Goal: Information Seeking & Learning: Learn about a topic

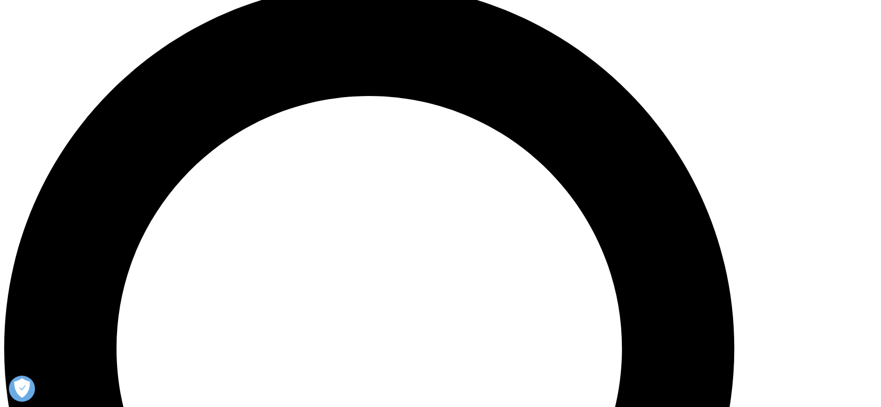
scroll to position [913, 0]
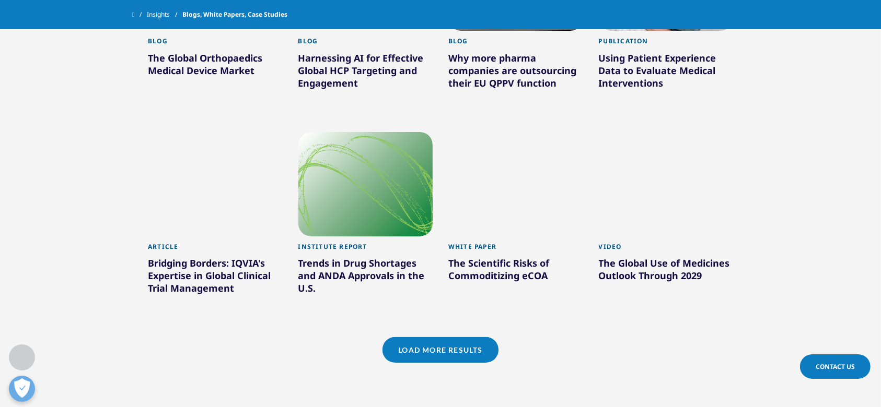
scroll to position [1497, 0]
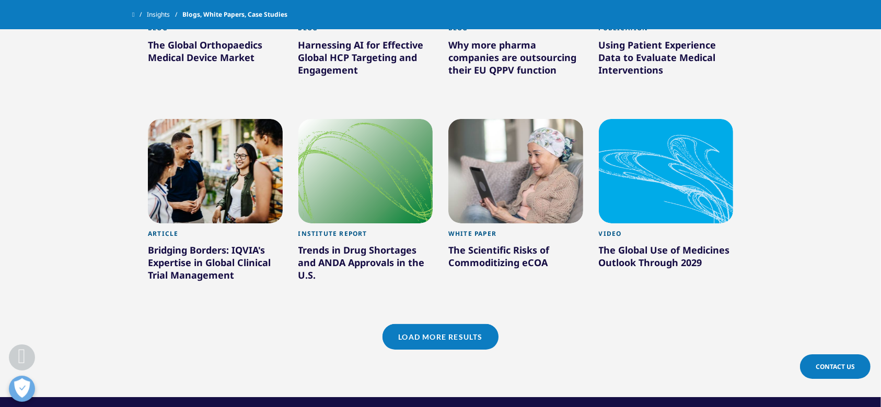
click at [469, 324] on link "Load More Results" at bounding box center [439, 337] width 115 height 26
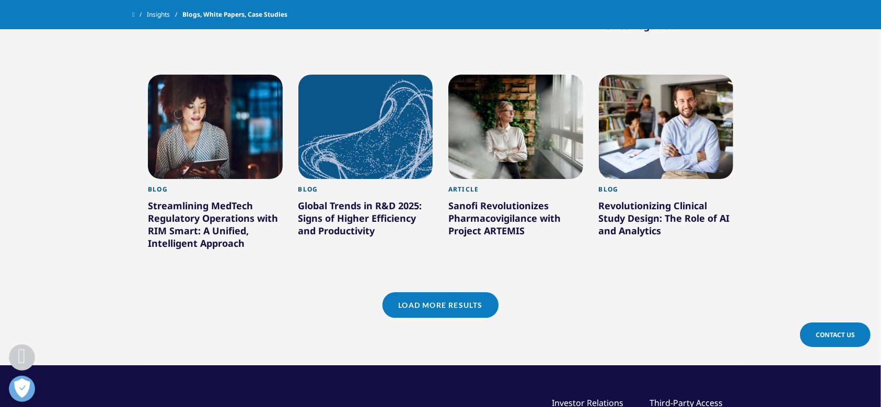
scroll to position [2174, 0]
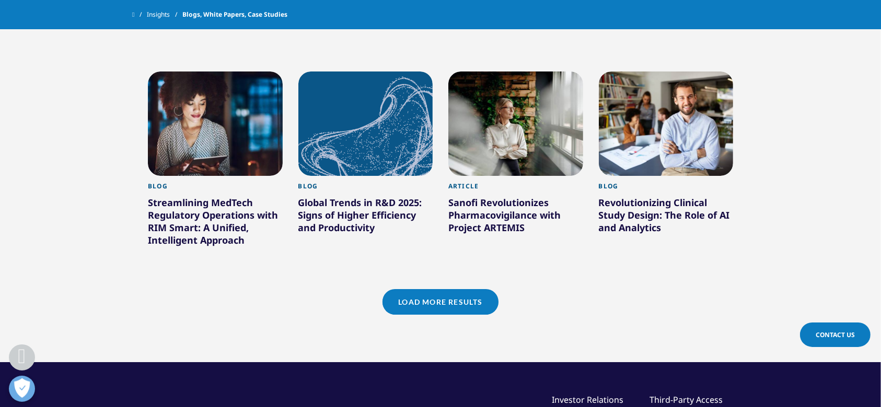
click at [472, 289] on link "Load More Results" at bounding box center [439, 302] width 115 height 26
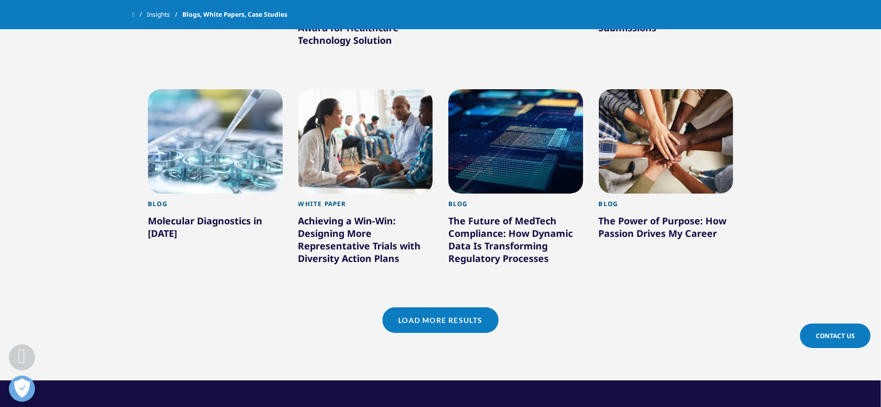
scroll to position [2815, 0]
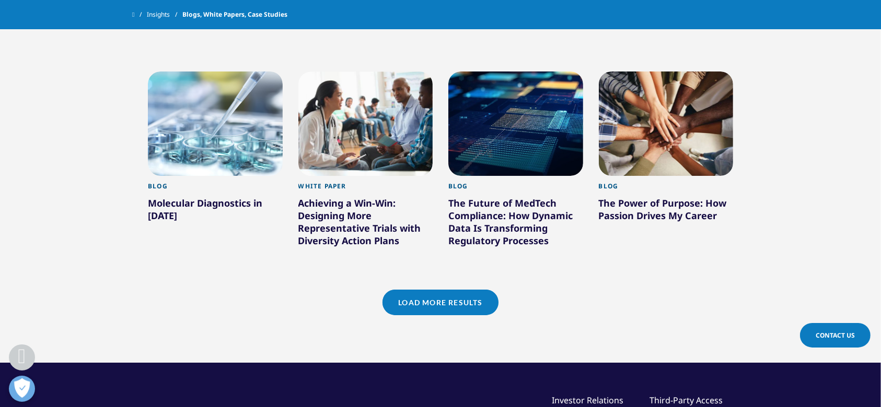
click at [479, 297] on link "Load More Results" at bounding box center [439, 303] width 115 height 26
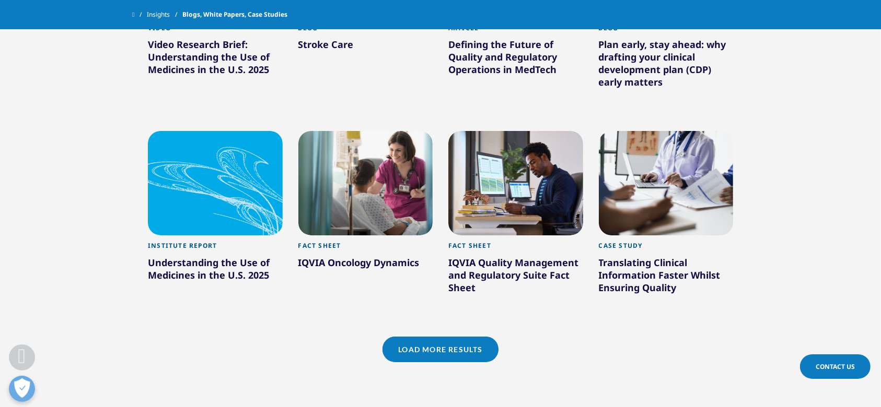
scroll to position [3441, 0]
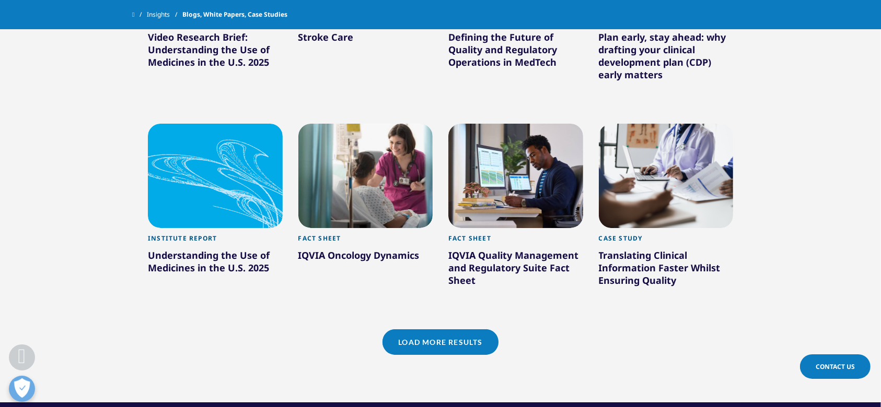
click at [476, 334] on link "Load More Results" at bounding box center [439, 343] width 115 height 26
